Goal: Find specific page/section: Find specific page/section

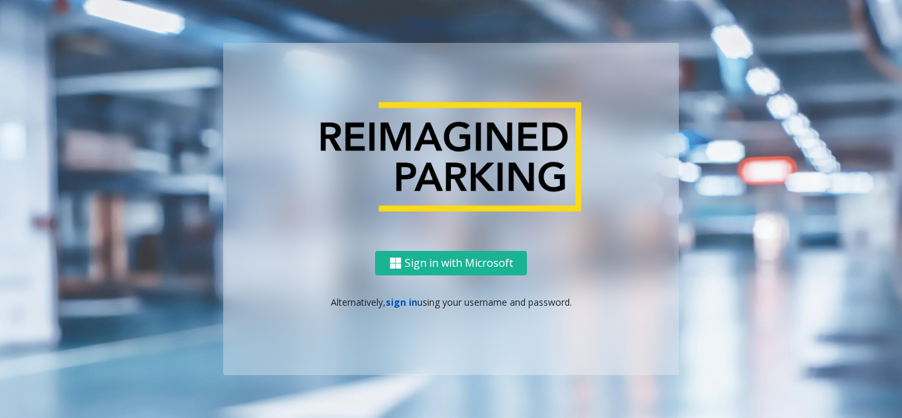
click at [409, 296] on link "sign in" at bounding box center [402, 302] width 32 height 13
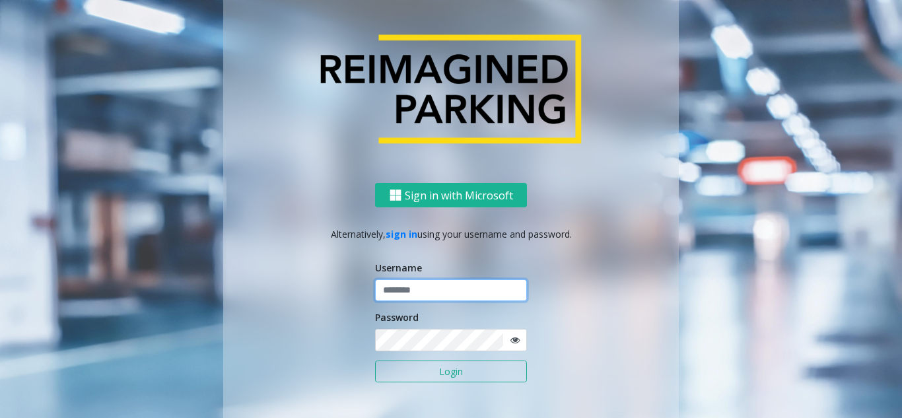
paste input "*******"
click at [433, 294] on input "*******" at bounding box center [451, 290] width 152 height 22
type input "*******"
click at [423, 351] on form "Username ******* Password Login" at bounding box center [451, 329] width 152 height 136
click at [504, 341] on span at bounding box center [514, 340] width 24 height 22
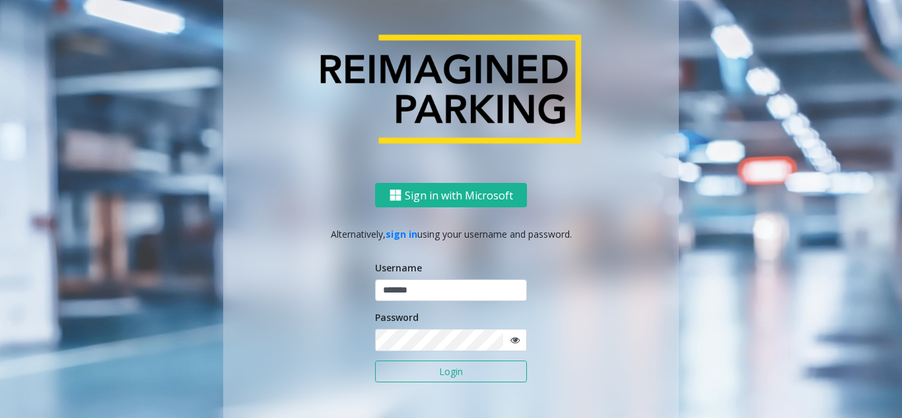
click at [514, 340] on icon at bounding box center [514, 339] width 9 height 9
click at [333, 346] on div "Sign in with Microsoft Alternatively, sign in using your username and password.…" at bounding box center [451, 312] width 456 height 259
click at [450, 372] on button "Login" at bounding box center [451, 371] width 152 height 22
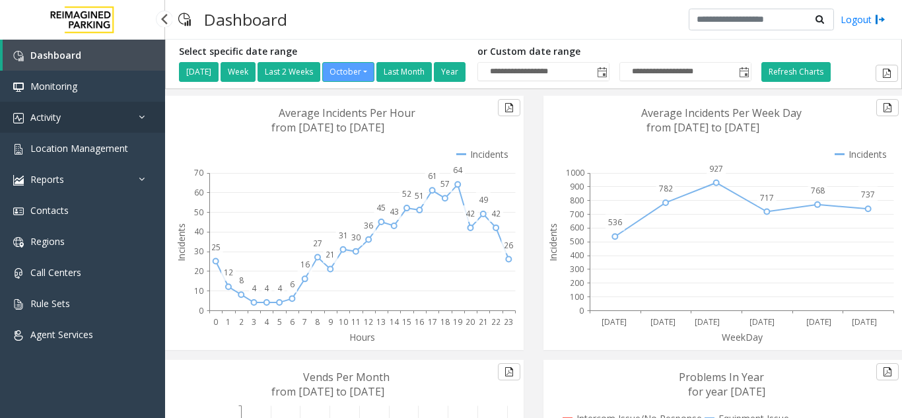
click at [63, 109] on link "Activity" at bounding box center [82, 117] width 165 height 31
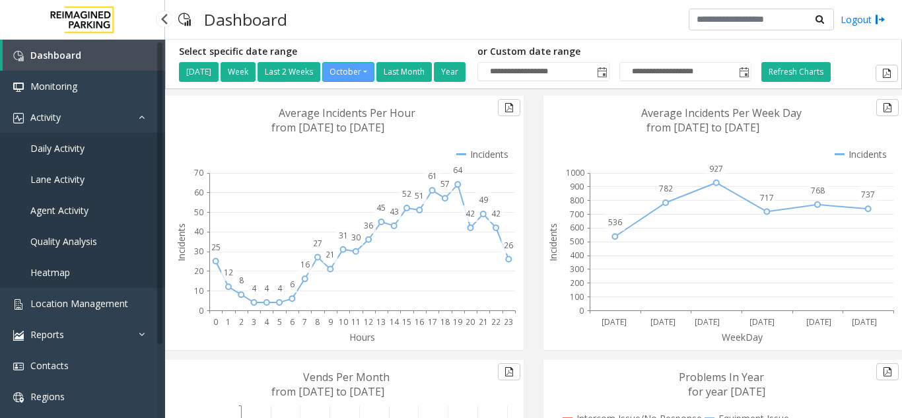
click at [71, 155] on link "Daily Activity" at bounding box center [82, 148] width 165 height 31
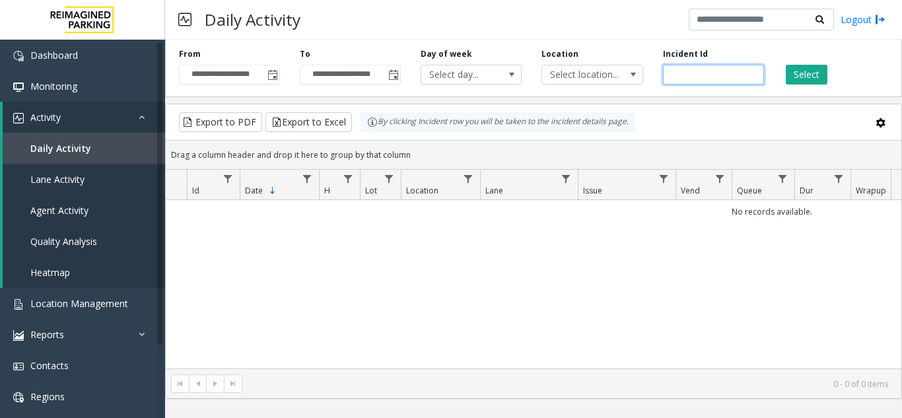
click at [699, 67] on input "number" at bounding box center [713, 75] width 101 height 20
paste input "*******"
click at [672, 77] on input "number" at bounding box center [713, 75] width 101 height 20
type input "*******"
click at [825, 69] on button "Select" at bounding box center [807, 75] width 42 height 20
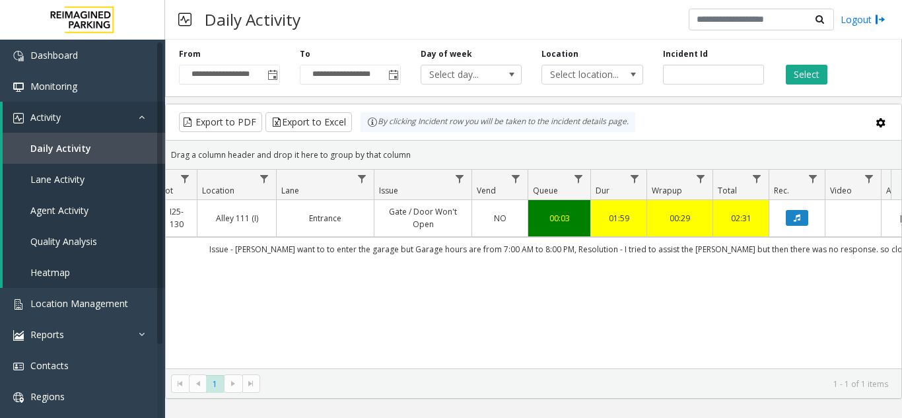
click at [658, 368] on kendo-grid "Export to PDF Export to Excel By clicking Incident row you will be taken to the…" at bounding box center [533, 251] width 737 height 295
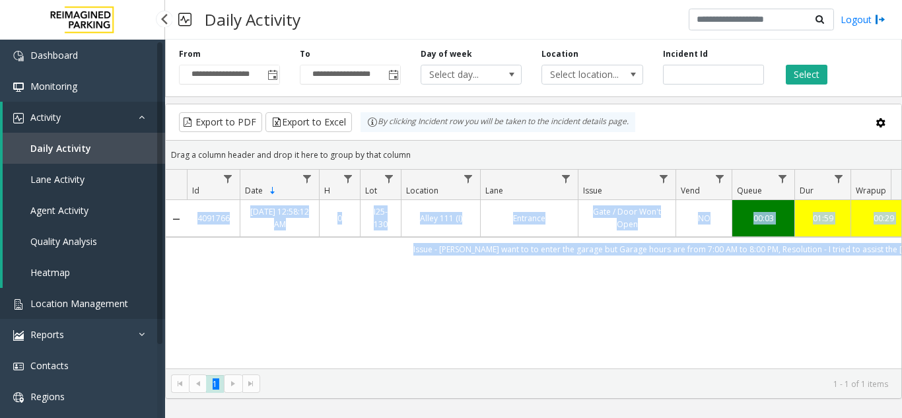
click at [67, 303] on span "Location Management" at bounding box center [79, 303] width 98 height 13
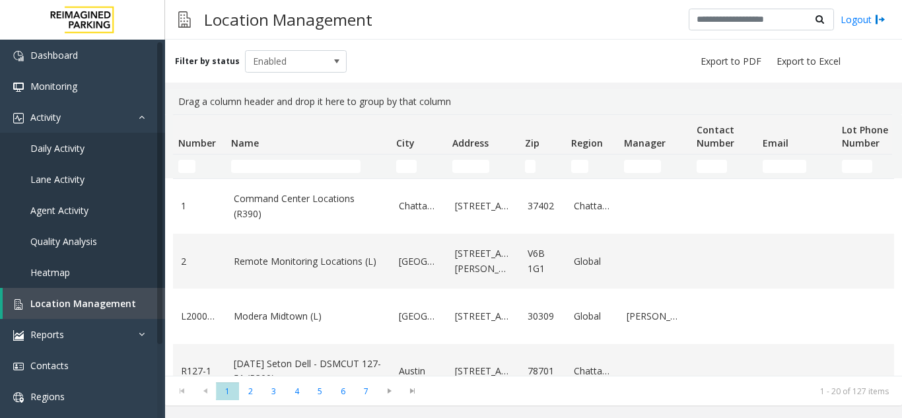
click at [257, 175] on td "Name Filter" at bounding box center [308, 166] width 165 height 24
click at [255, 172] on input "Name Filter" at bounding box center [295, 166] width 129 height 13
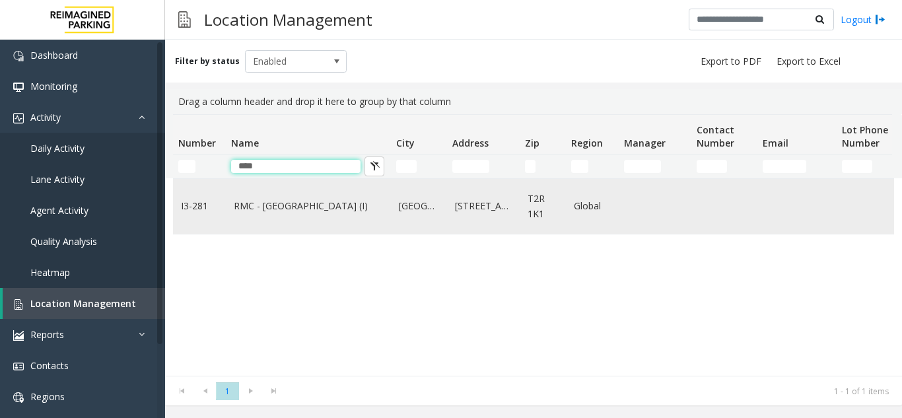
type input "****"
click at [326, 204] on link "RMC - [GEOGRAPHIC_DATA] (I)" at bounding box center [308, 206] width 149 height 15
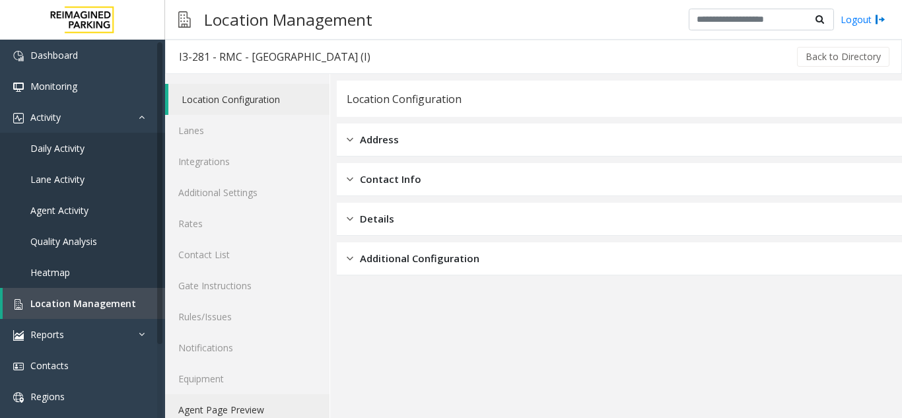
click at [221, 411] on link "Agent Page Preview" at bounding box center [247, 409] width 164 height 31
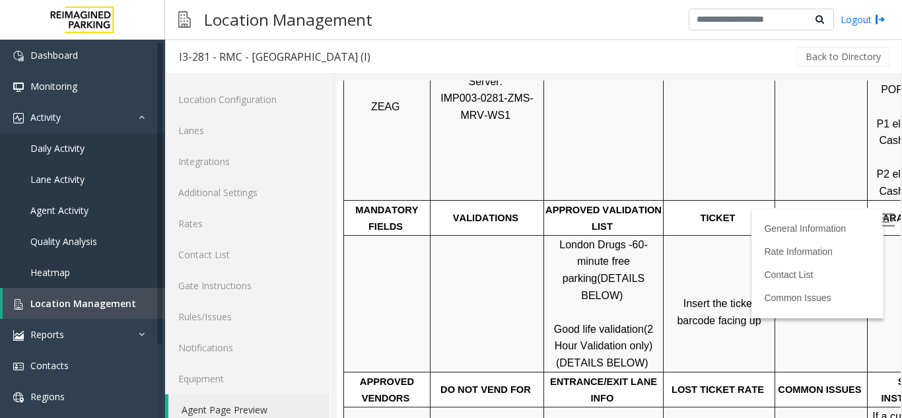
scroll to position [330, 0]
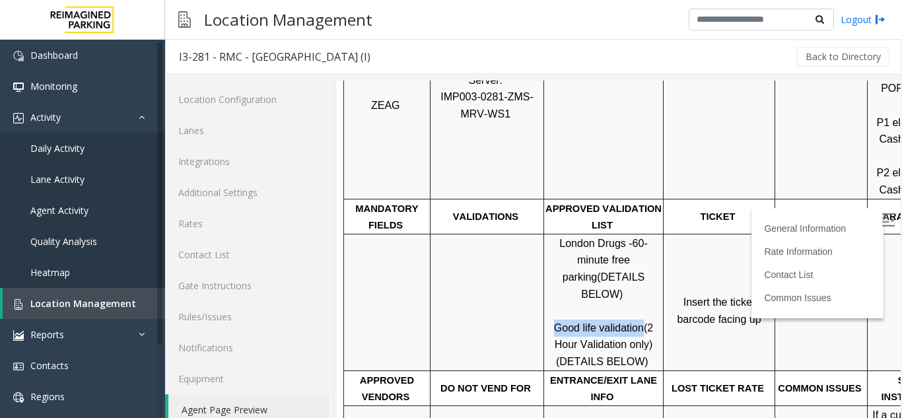
drag, startPoint x: 557, startPoint y: 290, endPoint x: 639, endPoint y: 296, distance: 82.1
click at [639, 322] on span "Good life validation" at bounding box center [599, 327] width 90 height 11
copy span "Good life validation"
click at [719, 281] on span at bounding box center [719, 286] width 3 height 11
click at [707, 277] on p "Insert the ticket barcode facing up" at bounding box center [719, 302] width 110 height 51
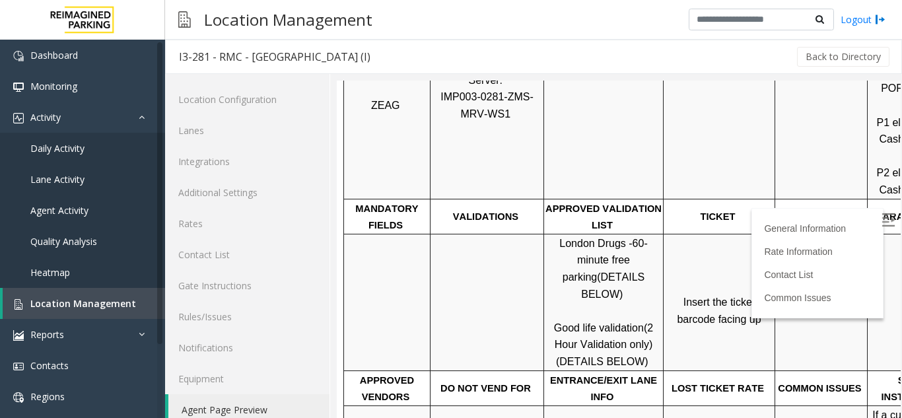
click at [773, 234] on div at bounding box center [774, 302] width 5 height 137
drag, startPoint x: 704, startPoint y: 271, endPoint x: 677, endPoint y: 295, distance: 36.0
click at [703, 277] on p "Insert the ticket barcode facing up" at bounding box center [719, 302] width 110 height 51
click at [677, 295] on p "Insert the ticket barcode facing up" at bounding box center [719, 302] width 110 height 51
click at [677, 296] on span "Insert the ticket barcode facing up" at bounding box center [719, 310] width 84 height 28
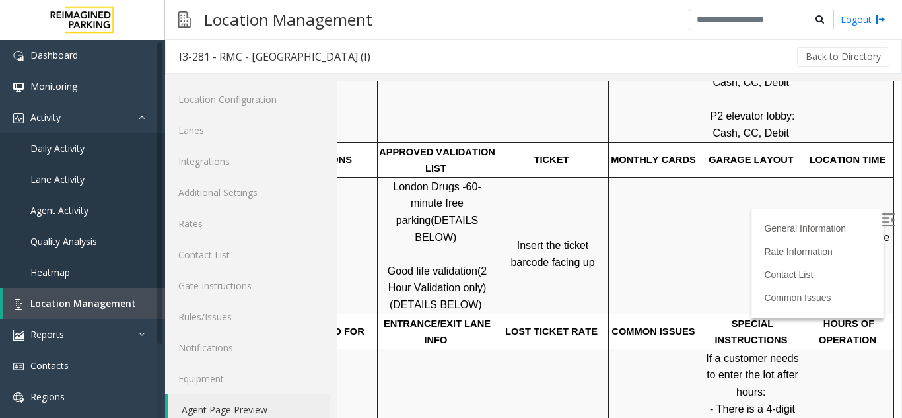
scroll to position [462, 186]
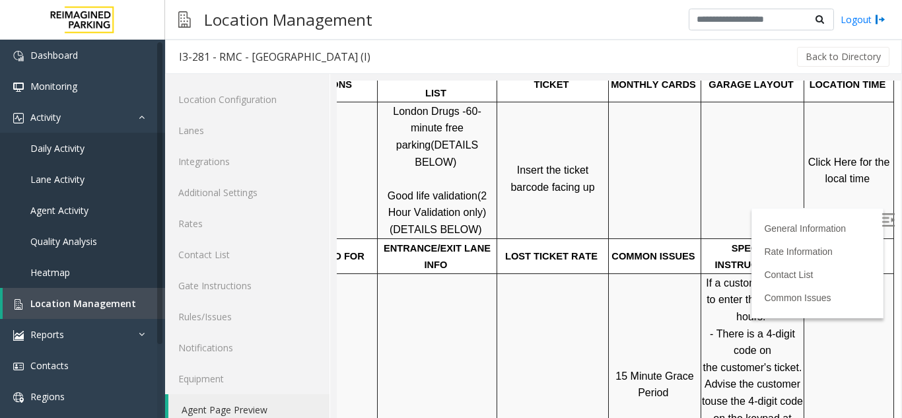
click at [825, 161] on span "Click Here for the local time" at bounding box center [850, 170] width 85 height 28
